Goal: Information Seeking & Learning: Find specific fact

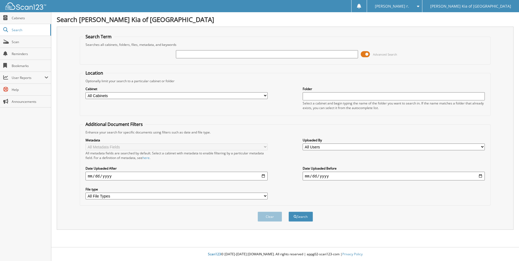
click at [274, 48] on div "Advanced Search" at bounding box center [285, 54] width 405 height 15
click at [272, 53] on input "text" at bounding box center [267, 54] width 182 height 8
type input "30364"
click at [289, 212] on button "Search" at bounding box center [301, 217] width 24 height 10
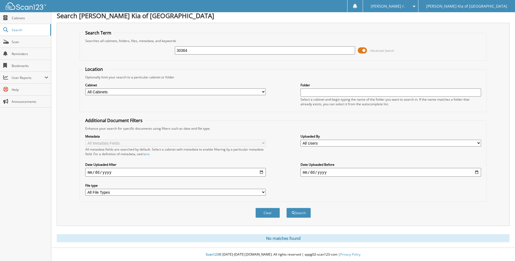
scroll to position [4, 0]
click at [286, 208] on button "Search" at bounding box center [298, 213] width 24 height 10
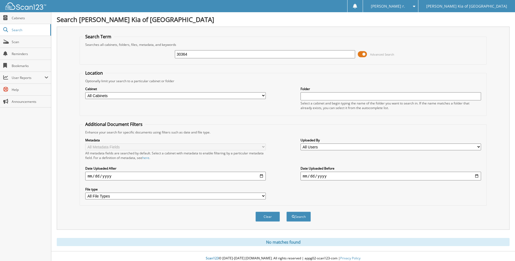
drag, startPoint x: 205, startPoint y: 56, endPoint x: 139, endPoint y: 54, distance: 66.0
click at [139, 54] on div "30364 Advanced Search" at bounding box center [283, 54] width 401 height 15
